Goal: Task Accomplishment & Management: Complete application form

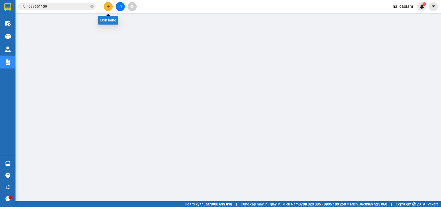
click at [106, 7] on button at bounding box center [108, 6] width 9 height 9
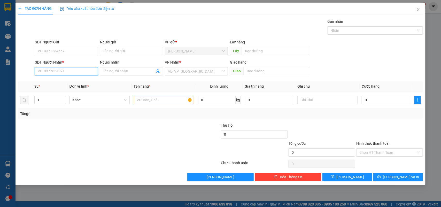
click at [58, 73] on input "SĐT Người Nhận *" at bounding box center [66, 71] width 63 height 8
type input "0933352260"
click at [66, 53] on input "SĐT Người Gửi" at bounding box center [66, 51] width 63 height 8
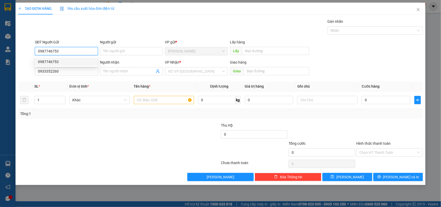
type input "0987746753"
click at [120, 130] on div at bounding box center [85, 131] width 135 height 18
click at [154, 100] on input "text" at bounding box center [164, 100] width 60 height 8
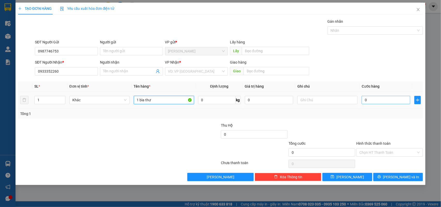
type input "1 bìa thư"
click at [391, 102] on input "0" at bounding box center [385, 100] width 49 height 8
type input "2"
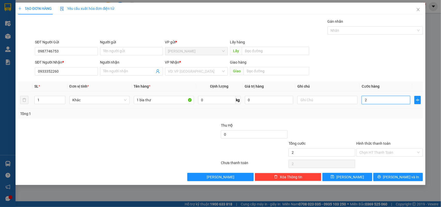
type input "20"
type input "20.000"
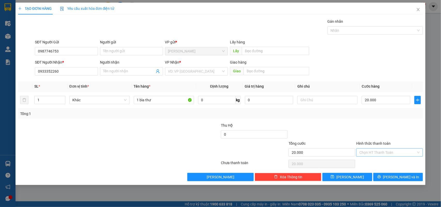
drag, startPoint x: 390, startPoint y: 149, endPoint x: 385, endPoint y: 156, distance: 8.8
click at [390, 150] on input "Hình thức thanh toán" at bounding box center [387, 152] width 57 height 8
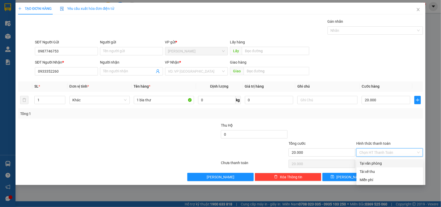
click at [368, 161] on div "Tại văn phòng" at bounding box center [389, 163] width 60 height 6
type input "0"
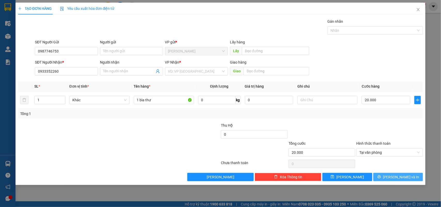
click at [402, 177] on span "[PERSON_NAME] và In" at bounding box center [401, 177] width 36 height 6
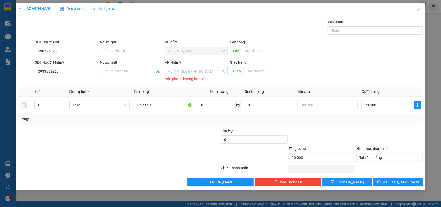
click at [193, 70] on input "search" at bounding box center [194, 71] width 53 height 8
click at [183, 90] on div "VP [GEOGRAPHIC_DATA]" at bounding box center [196, 90] width 57 height 6
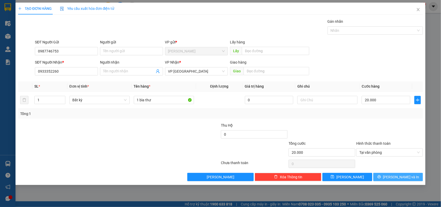
click at [407, 177] on span "[PERSON_NAME] và In" at bounding box center [401, 177] width 36 height 6
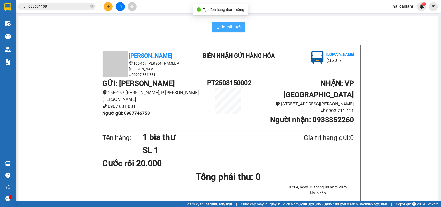
click at [227, 30] on button "In mẫu A5" at bounding box center [228, 27] width 33 height 10
click at [53, 3] on span "083651109" at bounding box center [56, 7] width 77 height 8
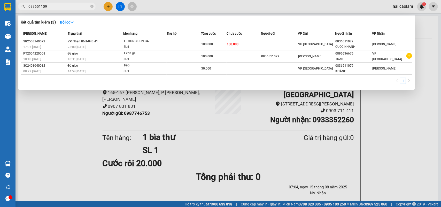
click at [54, 7] on input "083651109" at bounding box center [58, 7] width 61 height 6
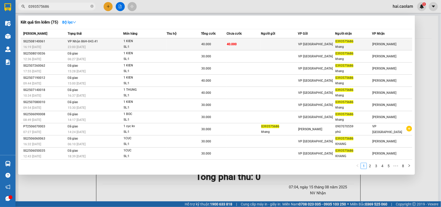
type input "0393575686"
click at [239, 44] on td "40.000" at bounding box center [243, 44] width 34 height 12
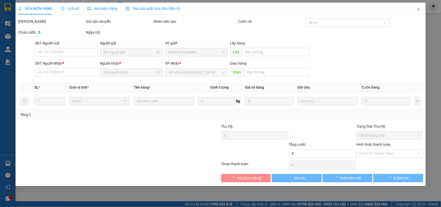
type input "0393575686"
type input "khang"
type input "40.000"
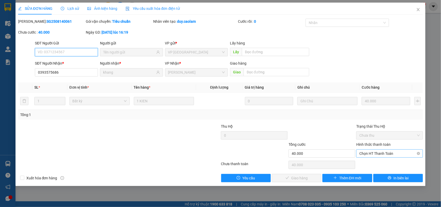
click at [371, 156] on span "Chọn HT Thanh Toán" at bounding box center [389, 153] width 60 height 8
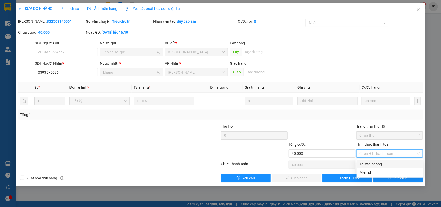
click at [364, 166] on div "Tại văn phòng" at bounding box center [389, 164] width 60 height 6
type input "0"
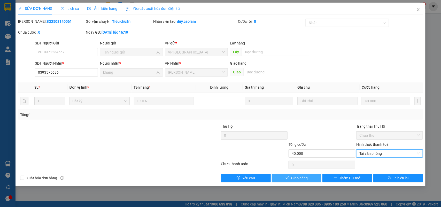
click at [310, 177] on button "Giao hàng" at bounding box center [297, 178] width 50 height 8
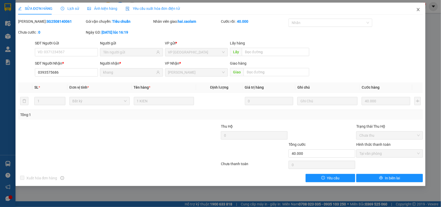
click at [419, 8] on icon "close" at bounding box center [418, 9] width 3 height 3
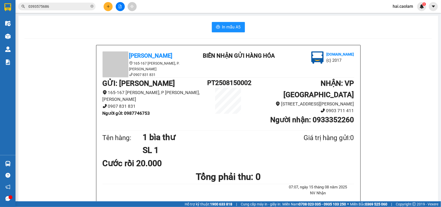
click at [69, 5] on input "0393575686" at bounding box center [58, 7] width 61 height 6
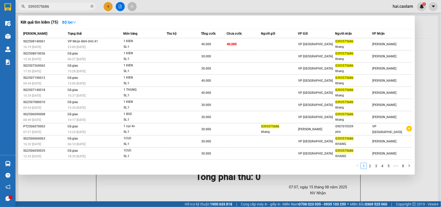
click at [69, 5] on input "0393575686" at bounding box center [58, 7] width 61 height 6
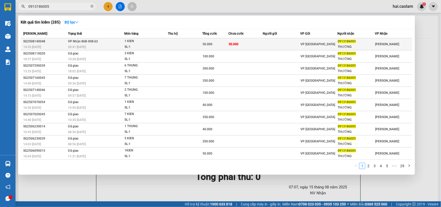
type input "0913186005"
click at [267, 40] on td at bounding box center [281, 44] width 37 height 12
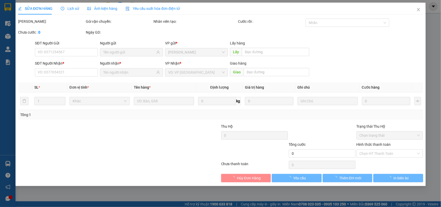
type input "0913186005"
type input "THƯỜNG"
type input "50.000"
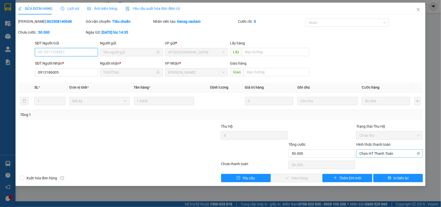
click at [382, 155] on span "Chọn HT Thanh Toán" at bounding box center [389, 153] width 60 height 8
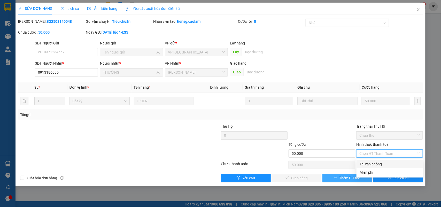
drag, startPoint x: 371, startPoint y: 164, endPoint x: 335, endPoint y: 175, distance: 37.9
click at [371, 164] on div "Tại văn phòng" at bounding box center [389, 164] width 60 height 6
type input "0"
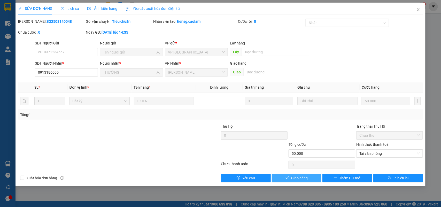
click at [294, 180] on span "Giao hàng" at bounding box center [299, 178] width 17 height 6
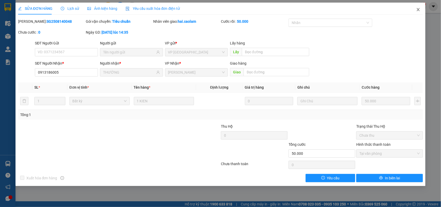
click at [420, 11] on icon "close" at bounding box center [418, 9] width 4 height 4
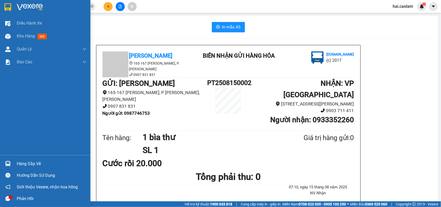
click at [11, 7] on img at bounding box center [7, 7] width 7 height 8
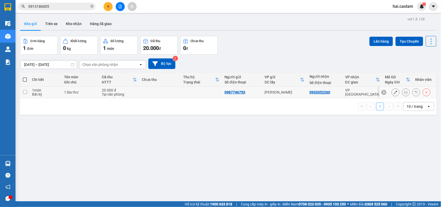
click at [404, 93] on icon at bounding box center [406, 92] width 4 height 4
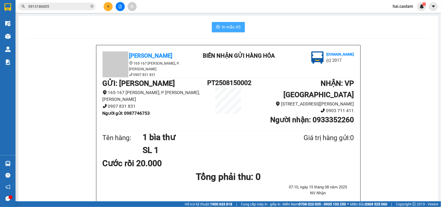
drag, startPoint x: 228, startPoint y: 22, endPoint x: 293, endPoint y: 28, distance: 65.6
click at [228, 22] on button "In mẫu A5" at bounding box center [228, 27] width 33 height 10
click at [229, 25] on span "In mẫu A5" at bounding box center [231, 27] width 19 height 6
